Goal: Information Seeking & Learning: Learn about a topic

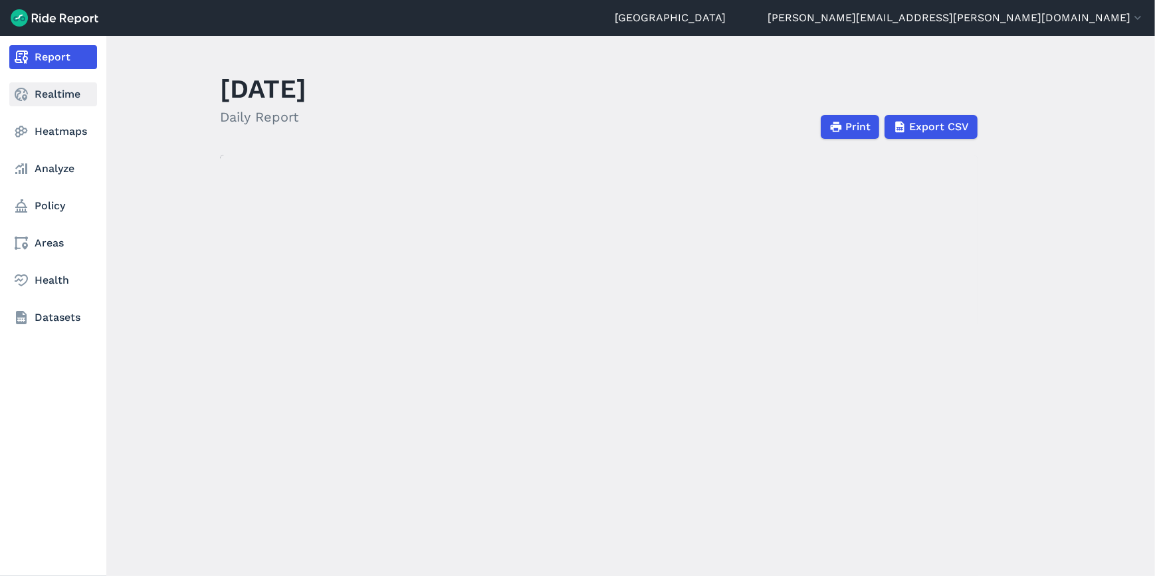
click at [29, 89] on icon at bounding box center [21, 94] width 16 height 16
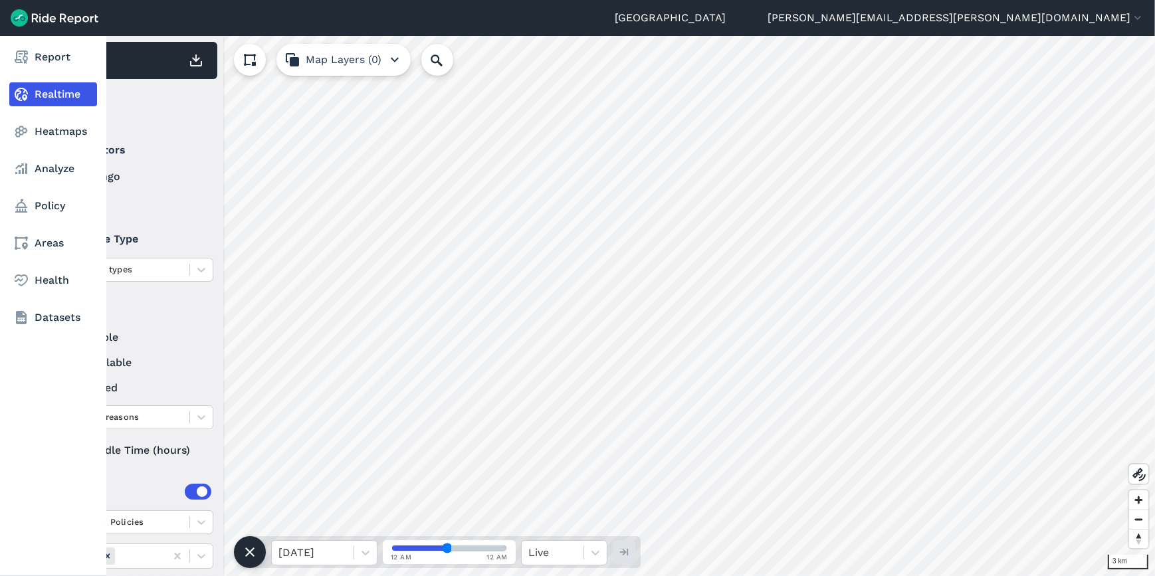
click at [52, 296] on nav "Report Realtime Heatmaps Analyze Policy Areas Health Datasets" at bounding box center [53, 187] width 106 height 303
drag, startPoint x: 52, startPoint y: 296, endPoint x: 59, endPoint y: 152, distance: 143.7
click at [59, 152] on nav "Report Realtime Heatmaps Analyze Policy Areas Health Datasets" at bounding box center [53, 187] width 106 height 303
drag, startPoint x: 47, startPoint y: 168, endPoint x: 62, endPoint y: 146, distance: 27.3
click at [47, 167] on link "Analyze" at bounding box center [53, 169] width 88 height 24
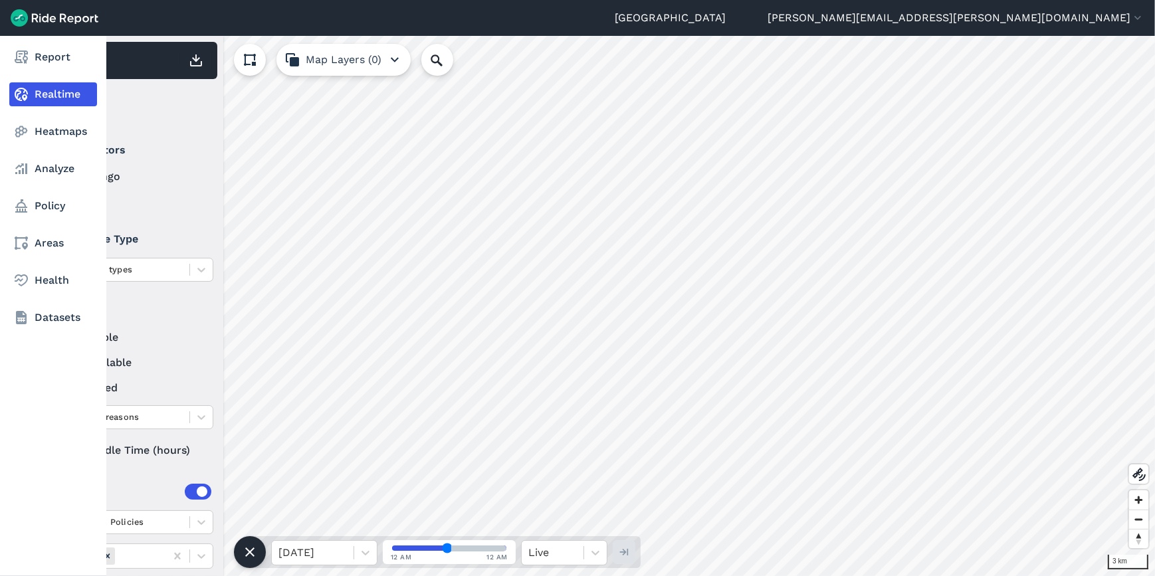
click at [64, 132] on link "Heatmaps" at bounding box center [53, 132] width 88 height 24
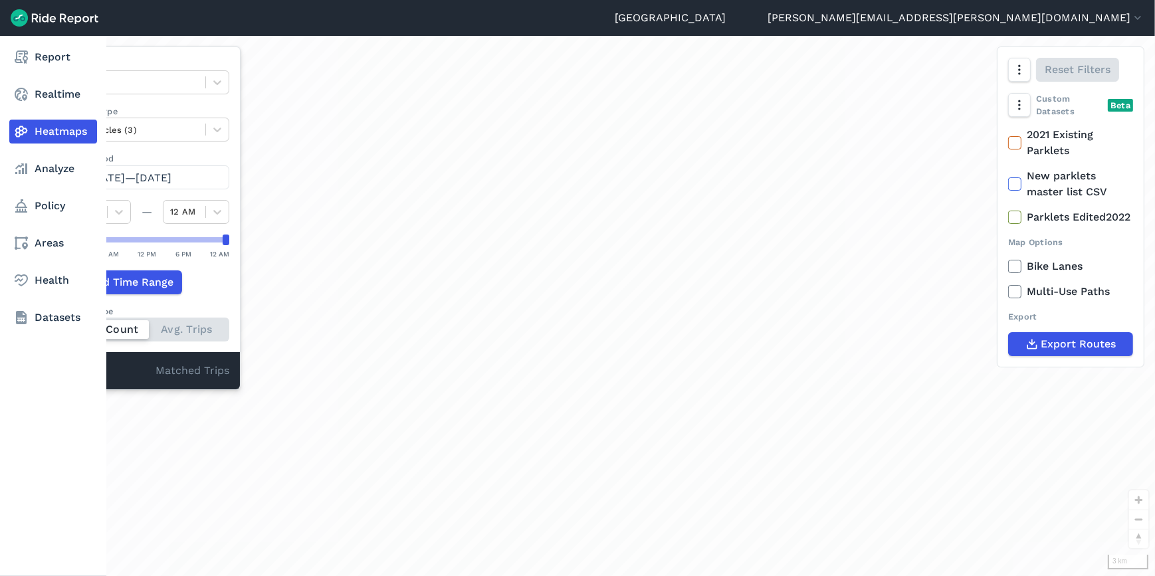
click at [27, 267] on nav "Report Realtime Heatmaps Analyze Policy Areas Health Datasets" at bounding box center [53, 187] width 106 height 303
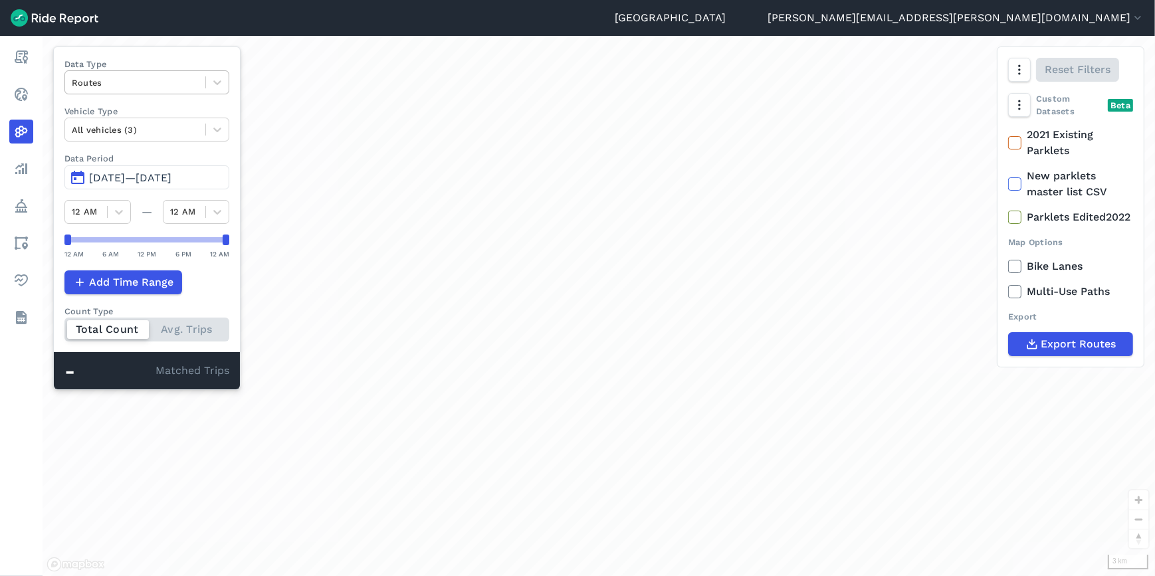
click at [146, 77] on div at bounding box center [135, 82] width 127 height 15
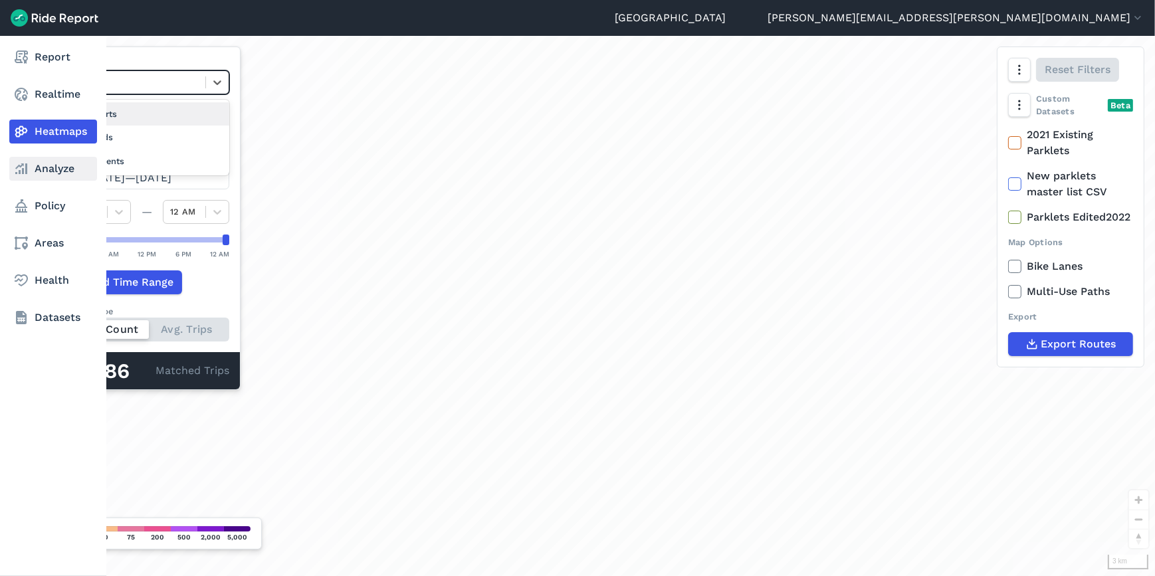
click at [51, 170] on link "Analyze" at bounding box center [53, 169] width 88 height 24
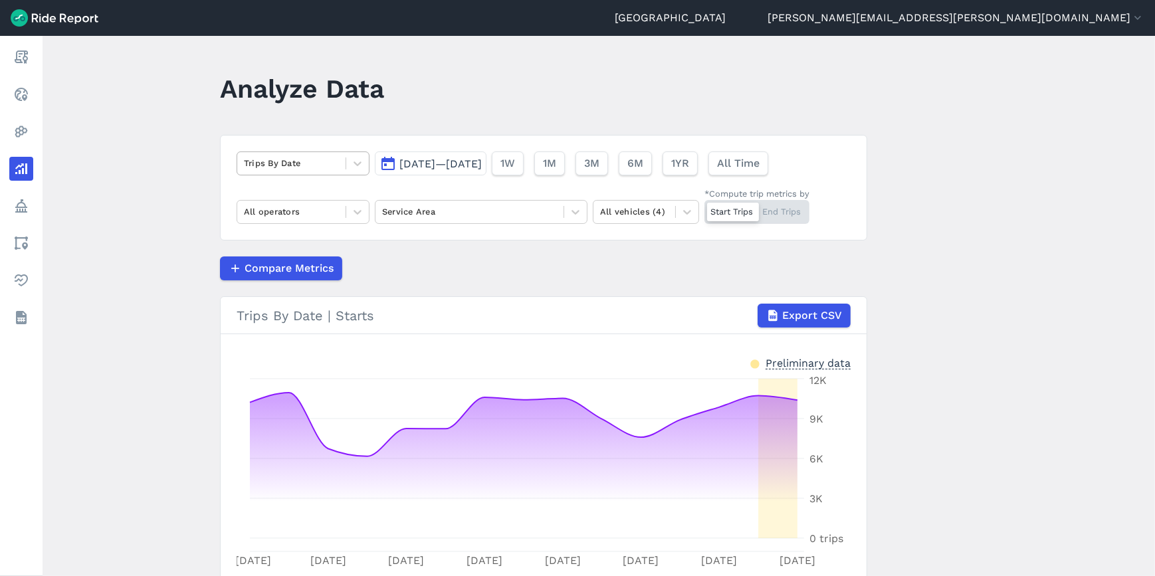
click at [282, 158] on div at bounding box center [291, 163] width 95 height 15
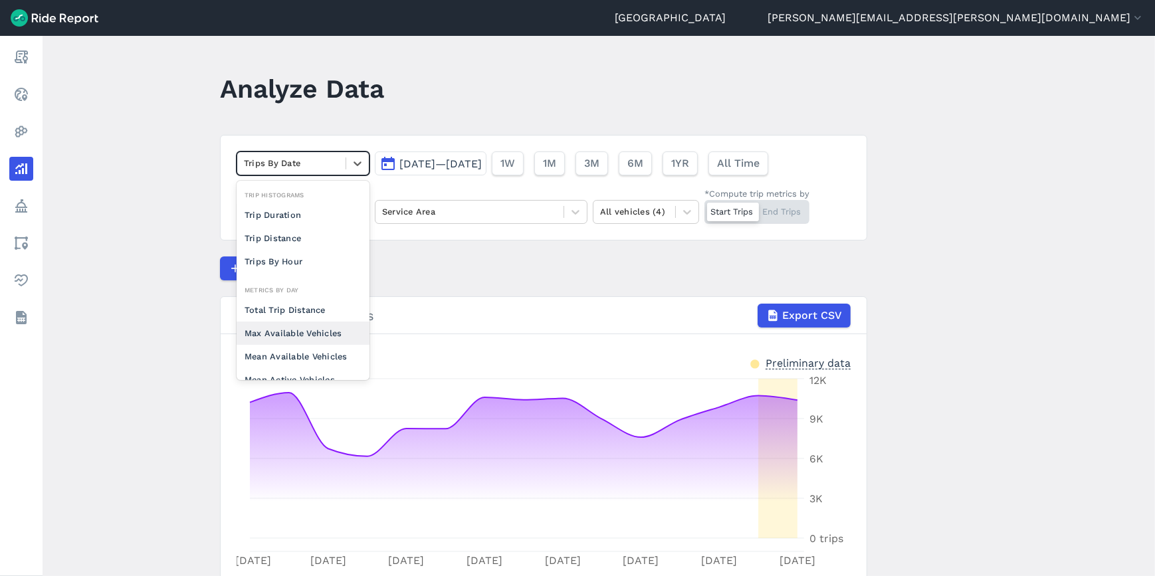
drag, startPoint x: 305, startPoint y: 338, endPoint x: 378, endPoint y: 299, distance: 82.6
click at [305, 338] on div "Max Available Vehicles" at bounding box center [303, 333] width 133 height 23
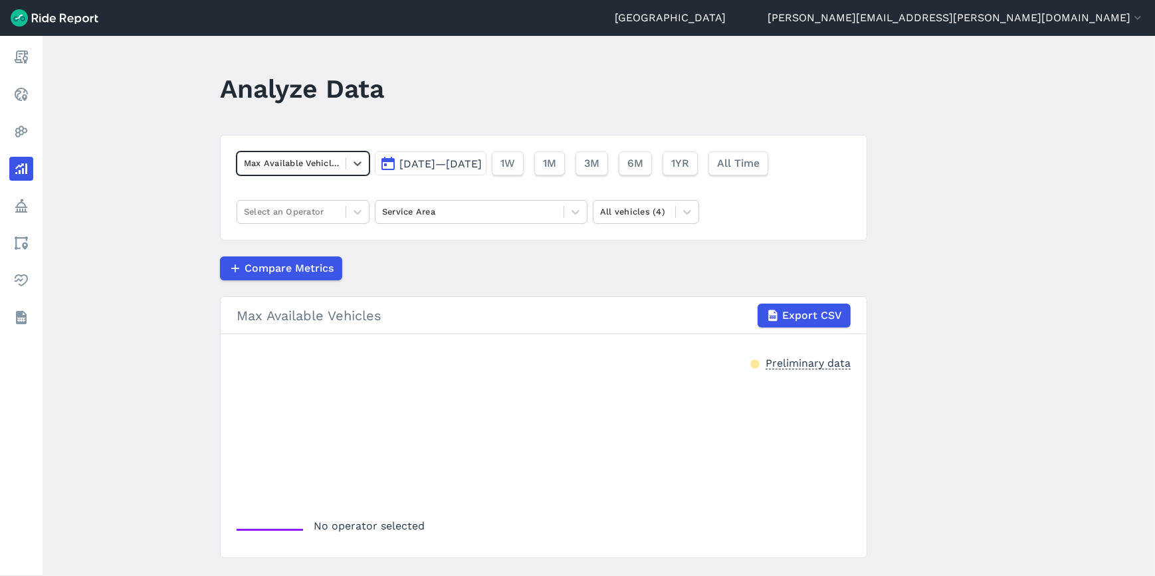
click at [482, 161] on span "[DATE]—[DATE]" at bounding box center [440, 164] width 82 height 13
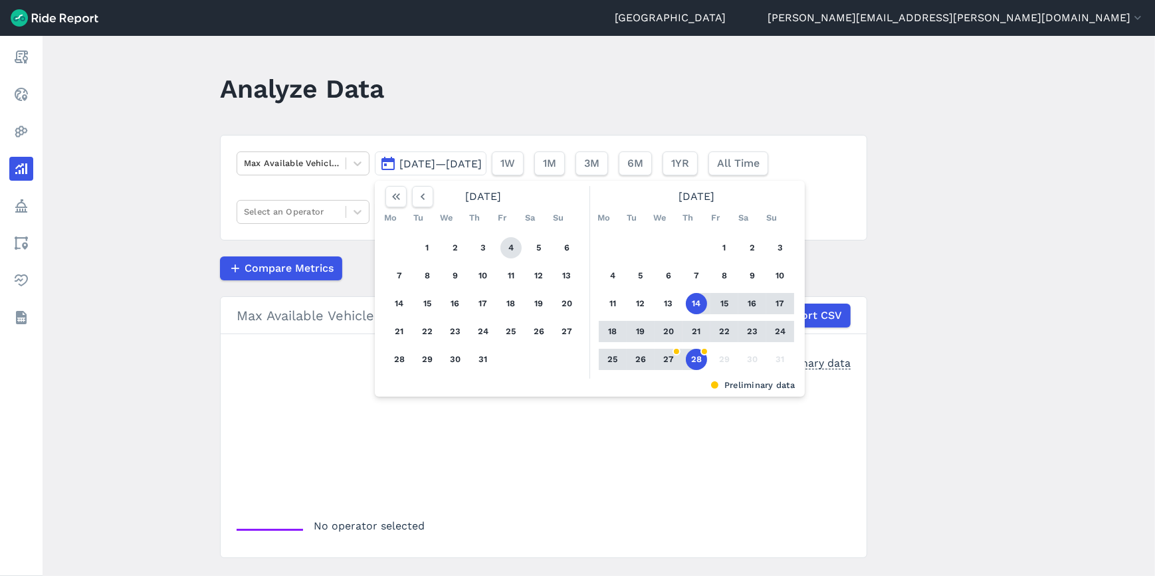
click at [516, 246] on button "4" at bounding box center [510, 247] width 21 height 21
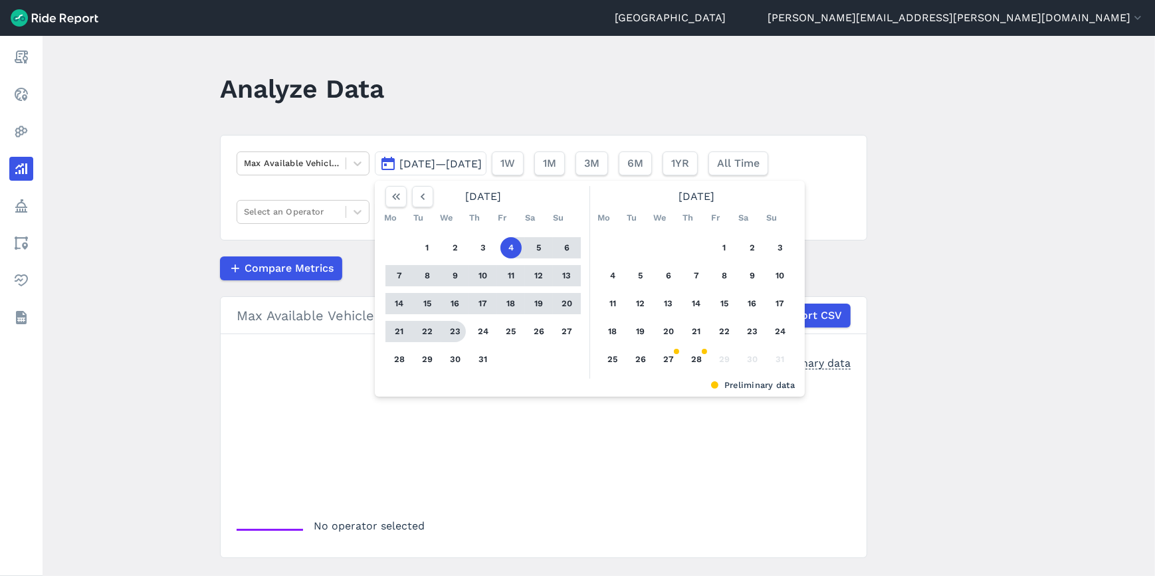
click at [455, 329] on button "23" at bounding box center [455, 331] width 21 height 21
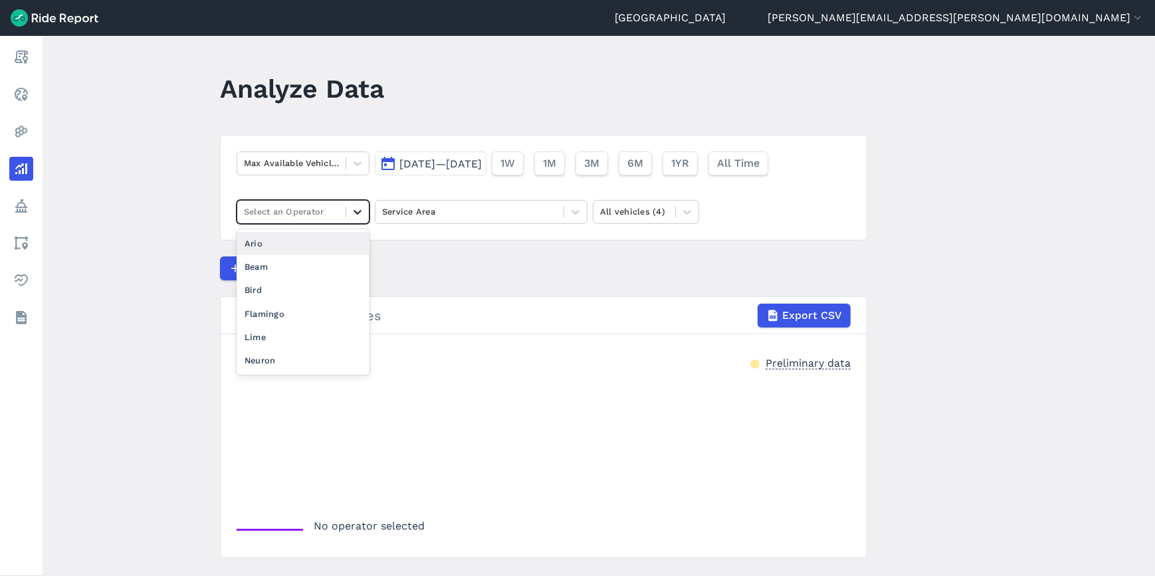
click at [351, 213] on icon at bounding box center [357, 211] width 13 height 13
click at [259, 342] on div "Lime" at bounding box center [303, 337] width 133 height 23
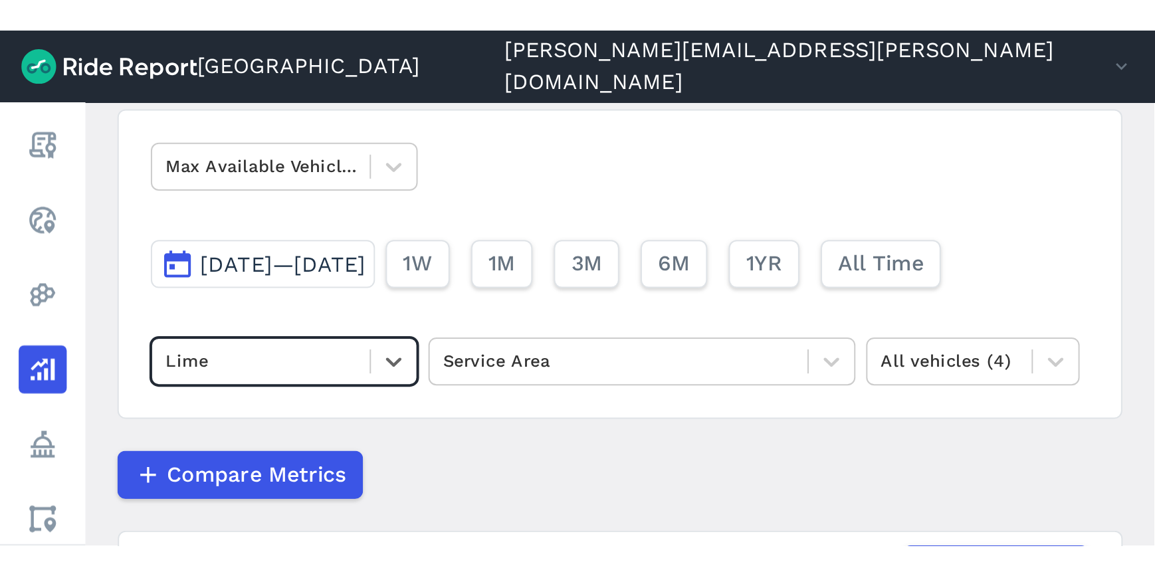
scroll to position [96, 0]
